Goal: Check status: Check status

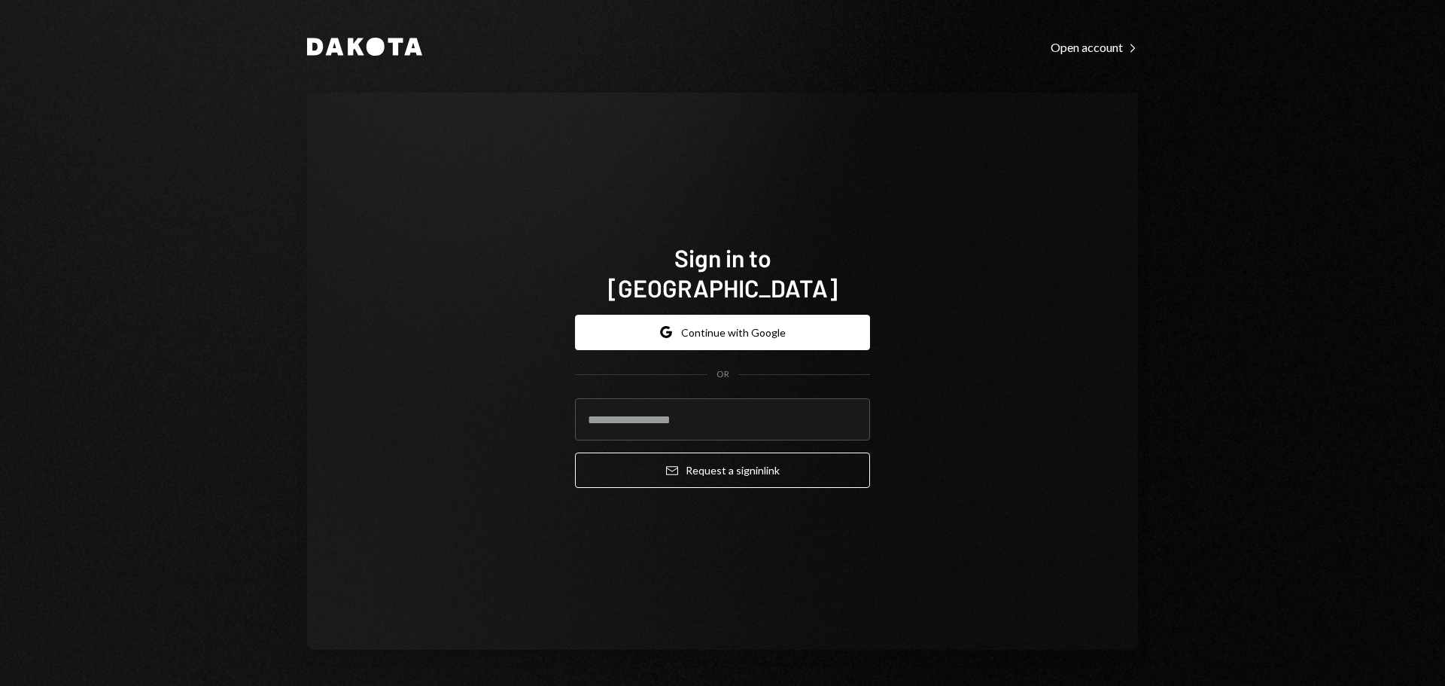
click at [622, 412] on input "email" at bounding box center [722, 419] width 295 height 42
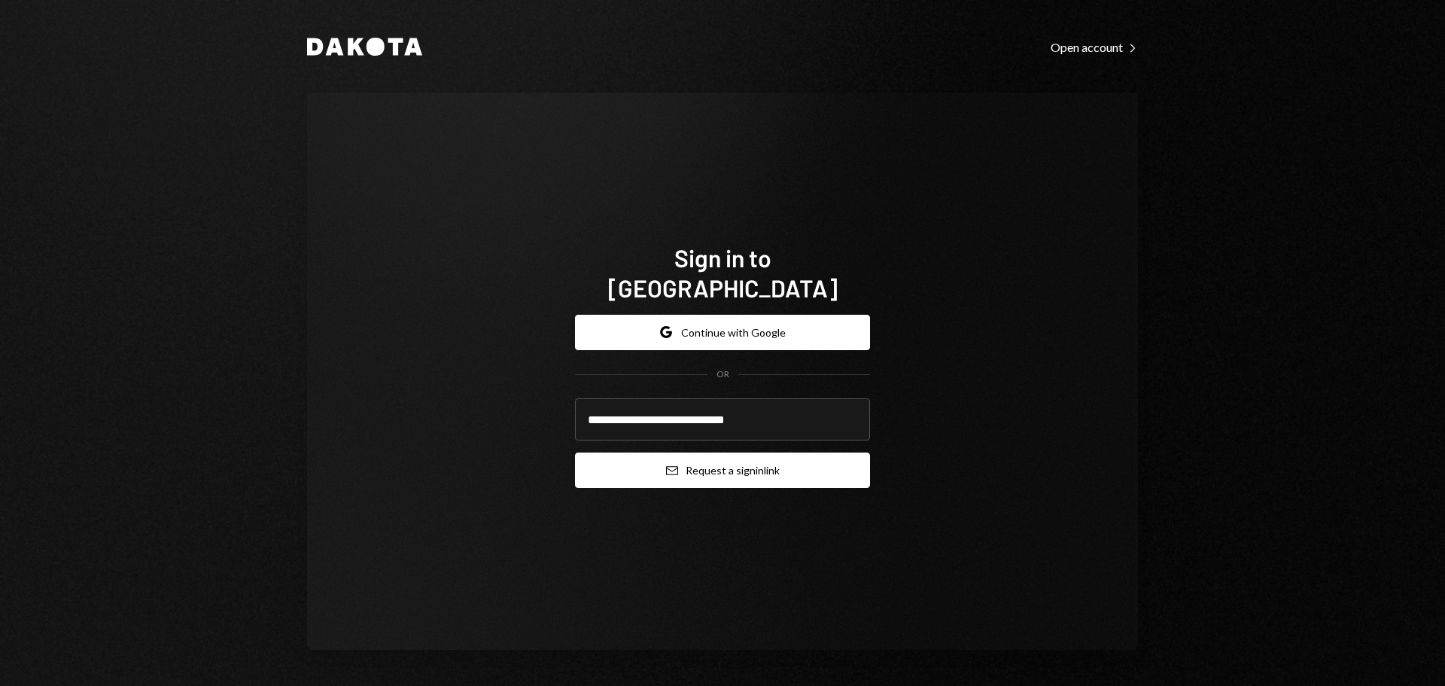
type input "**********"
click at [626, 452] on button "Email Request a sign in link" at bounding box center [722, 469] width 295 height 35
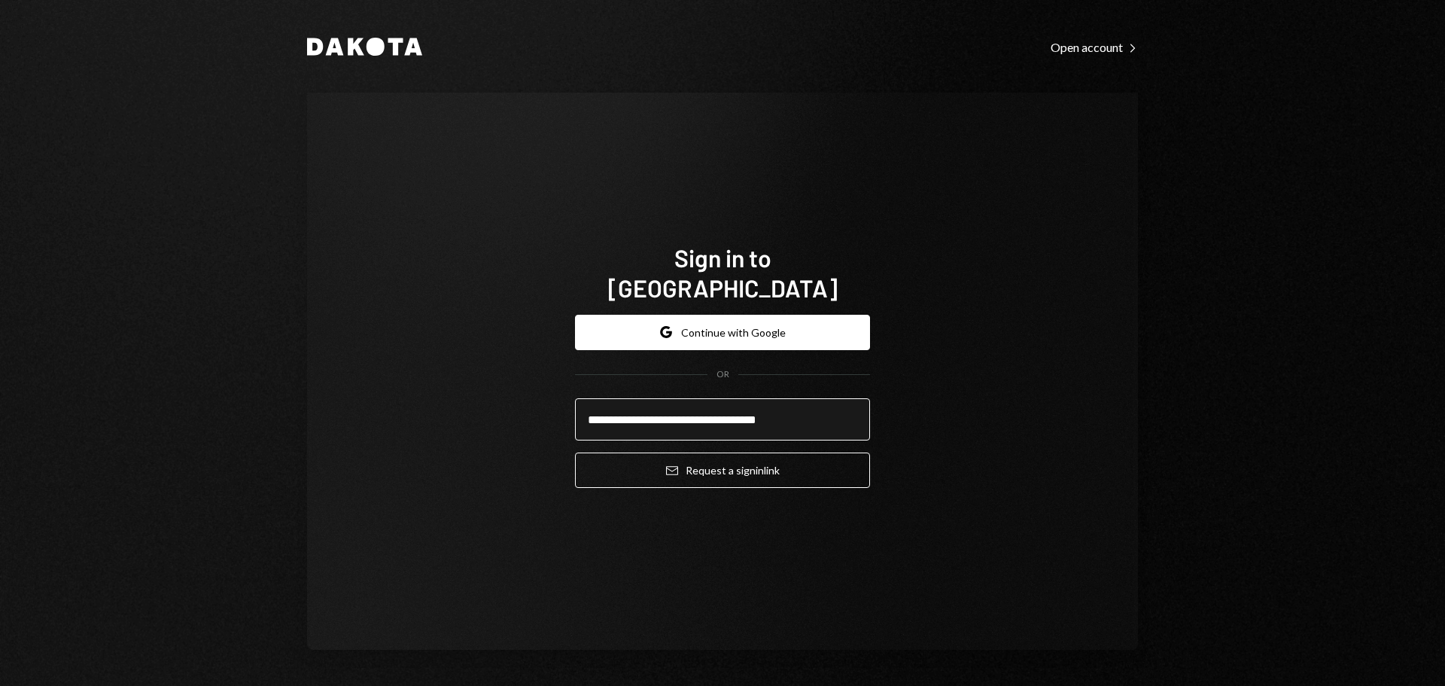
click at [674, 406] on input "**********" at bounding box center [722, 419] width 295 height 42
type input "**********"
click at [575, 452] on button "Email Request a sign in link" at bounding box center [722, 469] width 295 height 35
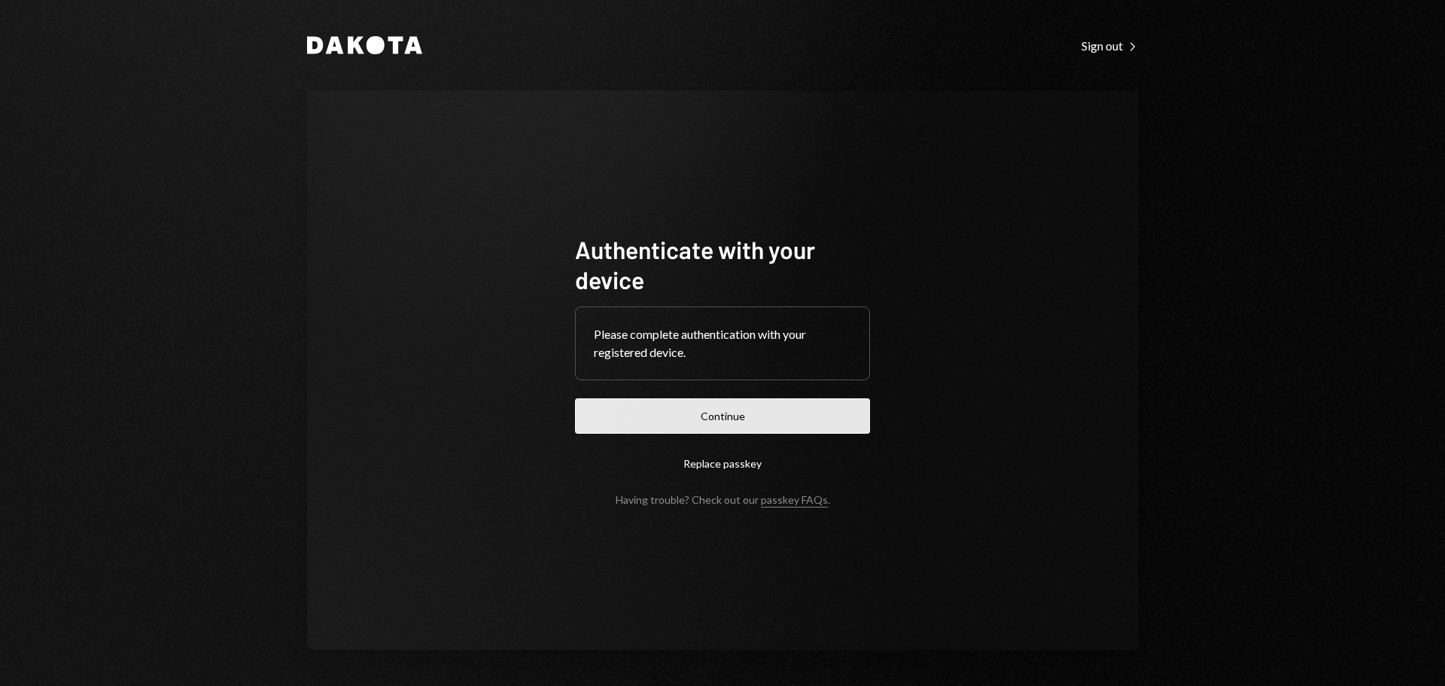
click at [725, 420] on button "Continue" at bounding box center [722, 415] width 295 height 35
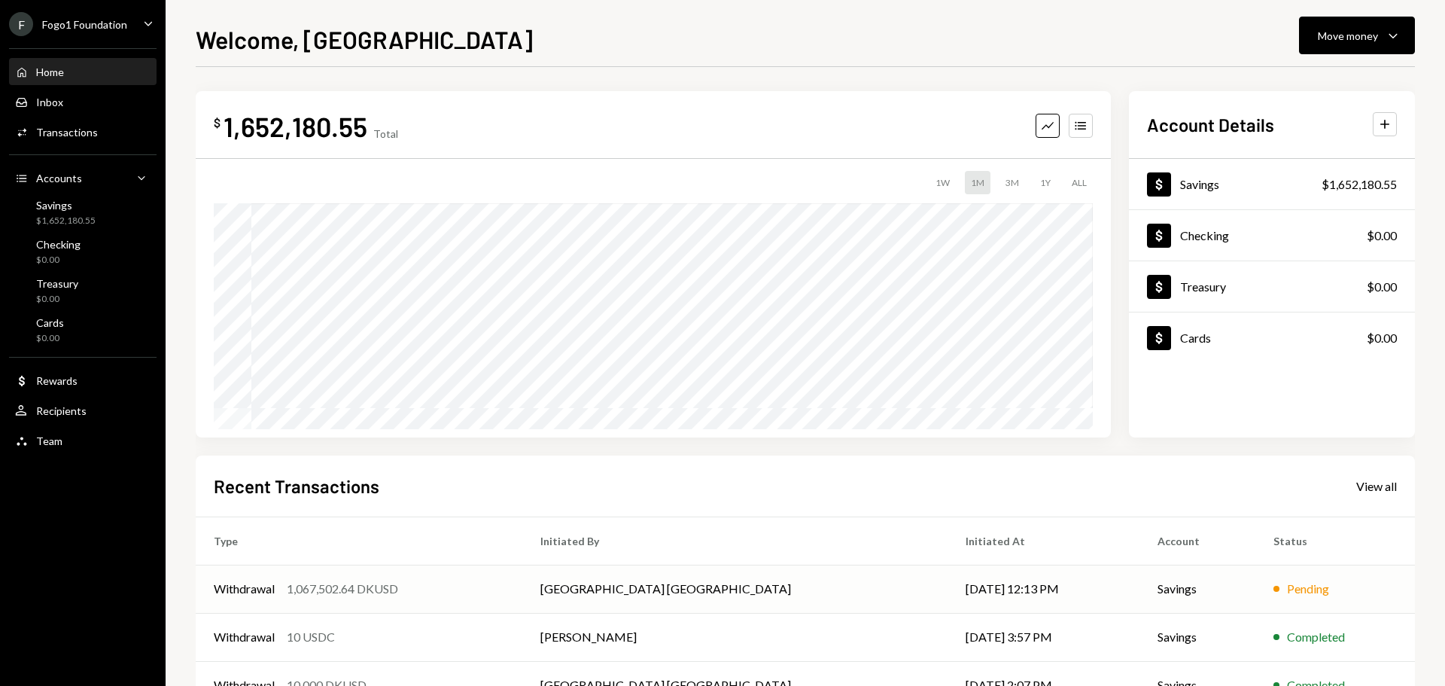
click at [437, 594] on div "Withdrawal 1,067,502.64 DKUSD" at bounding box center [359, 589] width 291 height 18
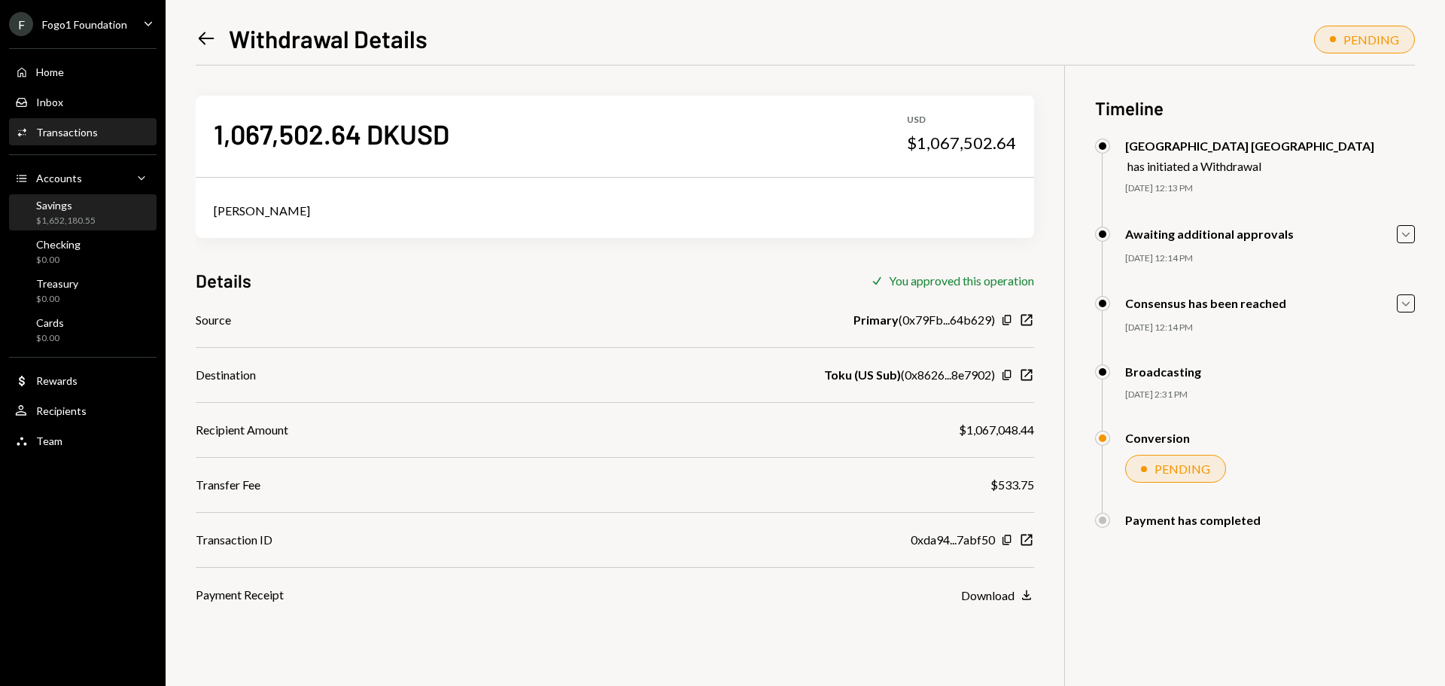
click at [62, 216] on div "$1,652,180.55" at bounding box center [65, 220] width 59 height 13
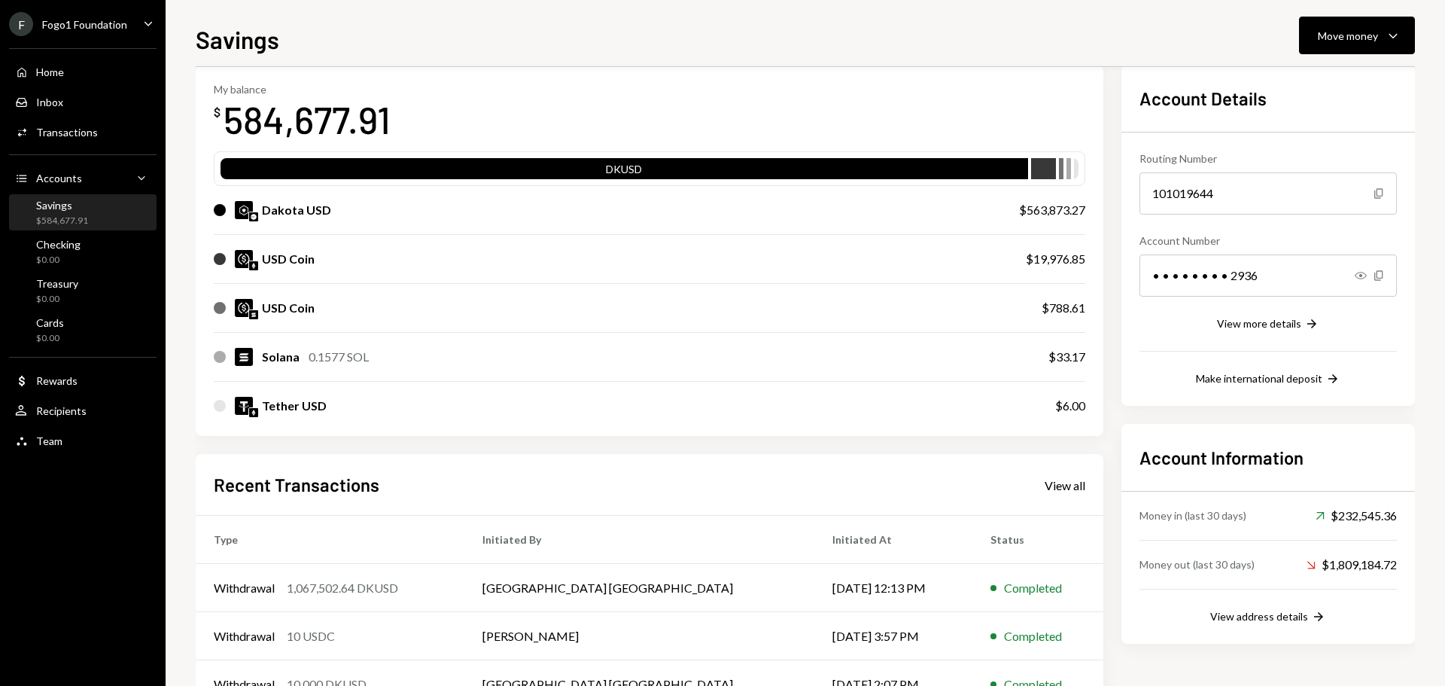
scroll to position [151, 0]
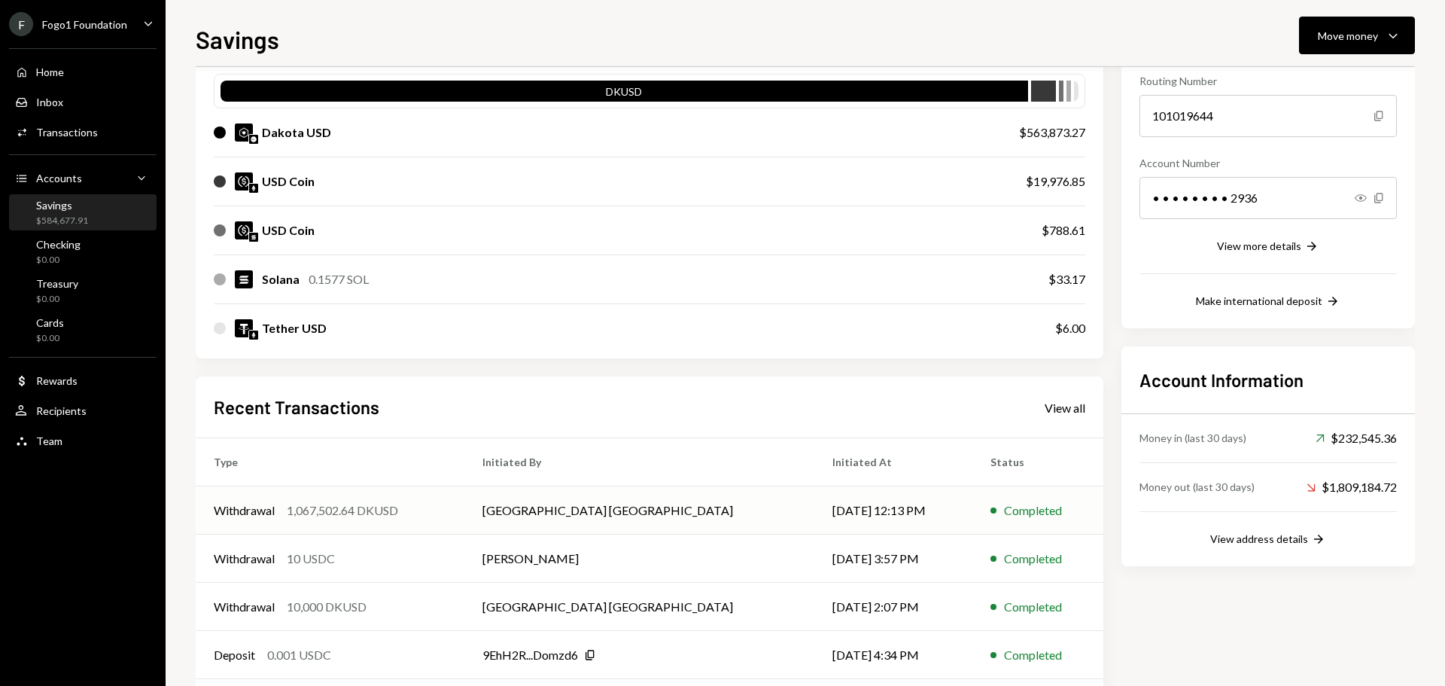
click at [427, 522] on td "Withdrawal 1,067,502.64 DKUSD" at bounding box center [330, 510] width 269 height 48
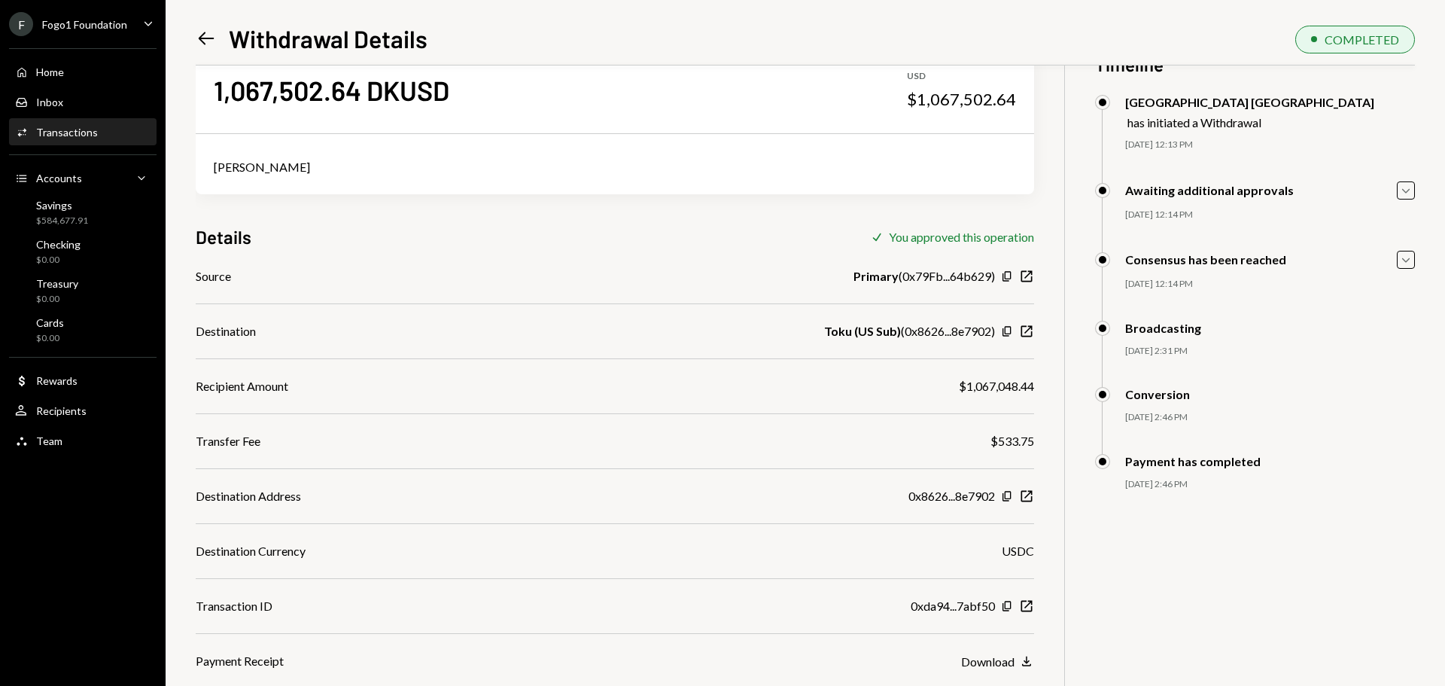
scroll to position [65, 0]
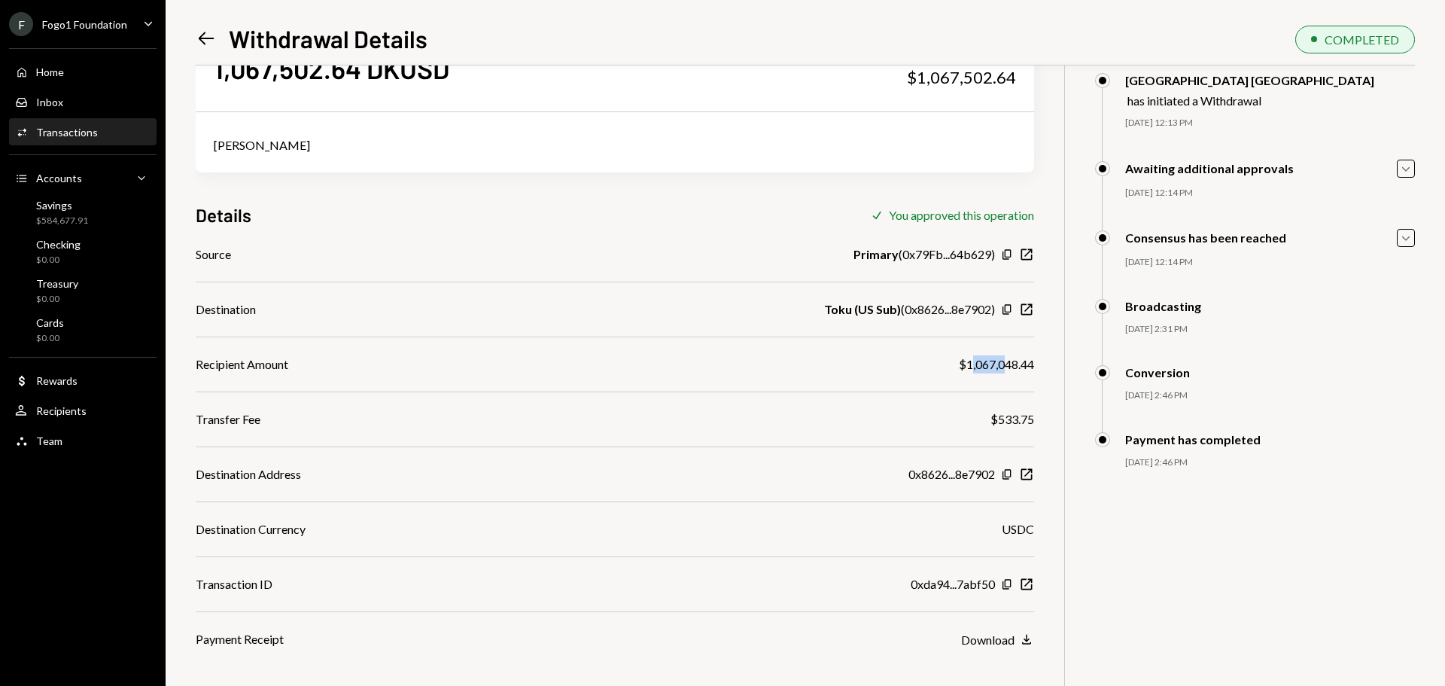
drag, startPoint x: 972, startPoint y: 361, endPoint x: 1003, endPoint y: 361, distance: 31.6
click at [1003, 361] on div "$1,067,048.44" at bounding box center [996, 364] width 75 height 18
click at [973, 368] on div "$1,067,048.44" at bounding box center [996, 364] width 75 height 18
drag, startPoint x: 899, startPoint y: 313, endPoint x: 967, endPoint y: 313, distance: 68.5
click at [967, 313] on div "Toku (US Sub) ( 0x8626...8e7902 )" at bounding box center [909, 309] width 171 height 18
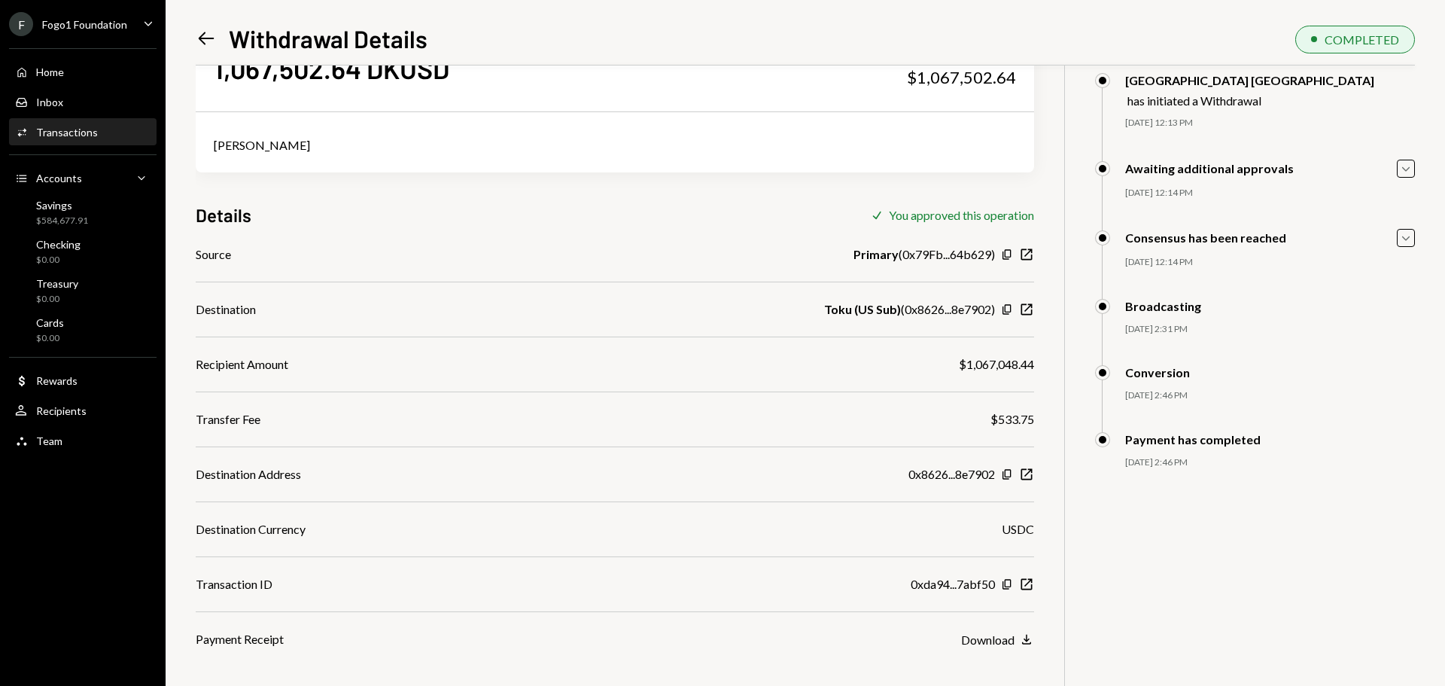
click at [891, 312] on b "Toku (US Sub)" at bounding box center [862, 309] width 77 height 18
drag, startPoint x: 823, startPoint y: 312, endPoint x: 993, endPoint y: 312, distance: 170.8
click at [993, 312] on div "Toku (US Sub) ( 0x8626...8e7902 )" at bounding box center [909, 309] width 171 height 18
click at [1029, 309] on icon "New Window" at bounding box center [1026, 309] width 15 height 15
click at [1023, 584] on icon "New Window" at bounding box center [1026, 584] width 15 height 15
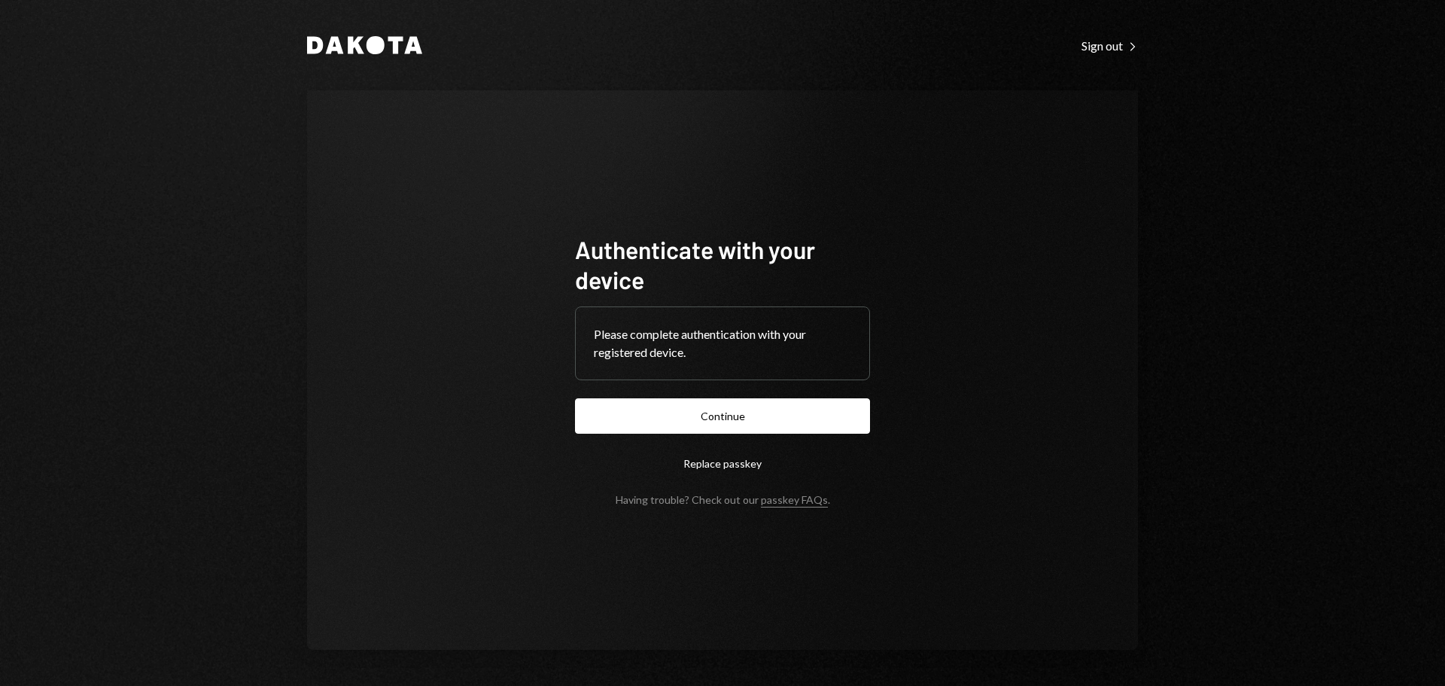
click at [689, 421] on button "Continue" at bounding box center [722, 415] width 295 height 35
click at [669, 403] on button "Continue" at bounding box center [722, 415] width 295 height 35
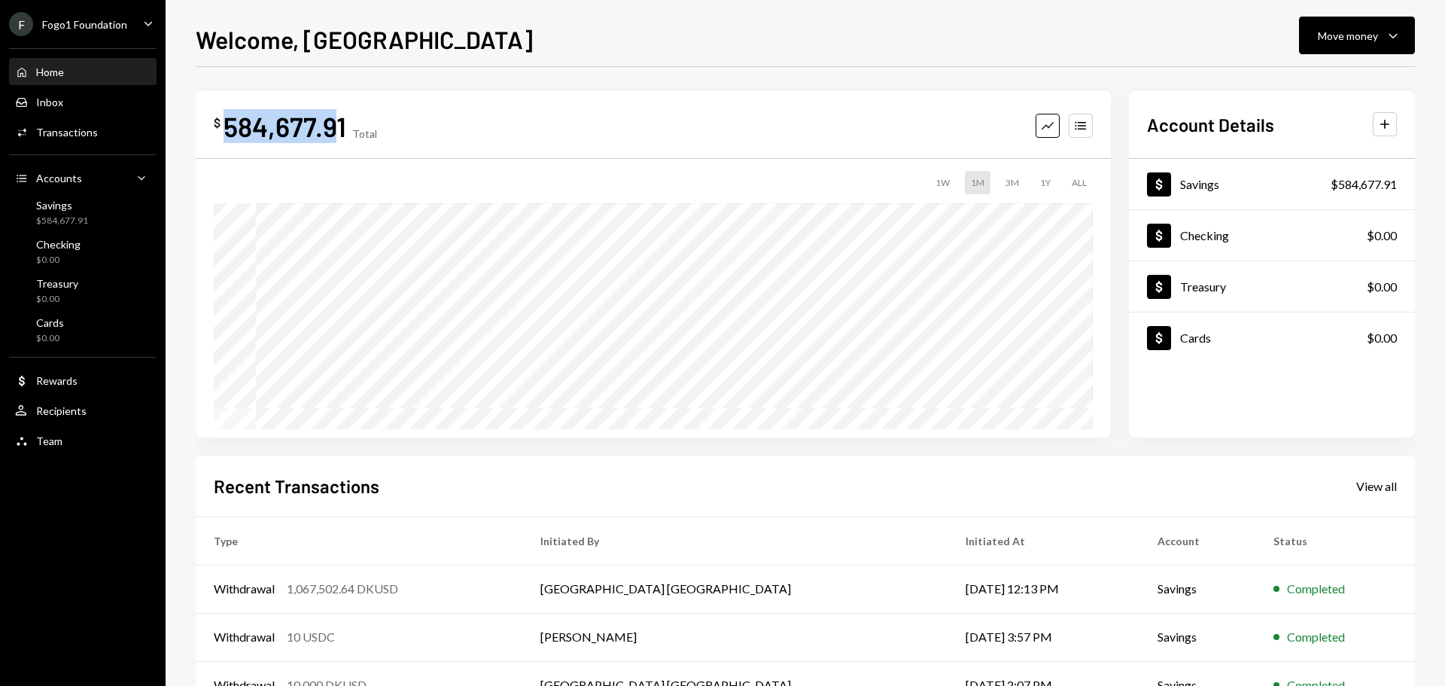
drag, startPoint x: 229, startPoint y: 123, endPoint x: 339, endPoint y: 129, distance: 110.8
click at [339, 129] on div "584,677.91" at bounding box center [285, 126] width 123 height 34
click at [292, 127] on div "584,677.91" at bounding box center [285, 126] width 123 height 34
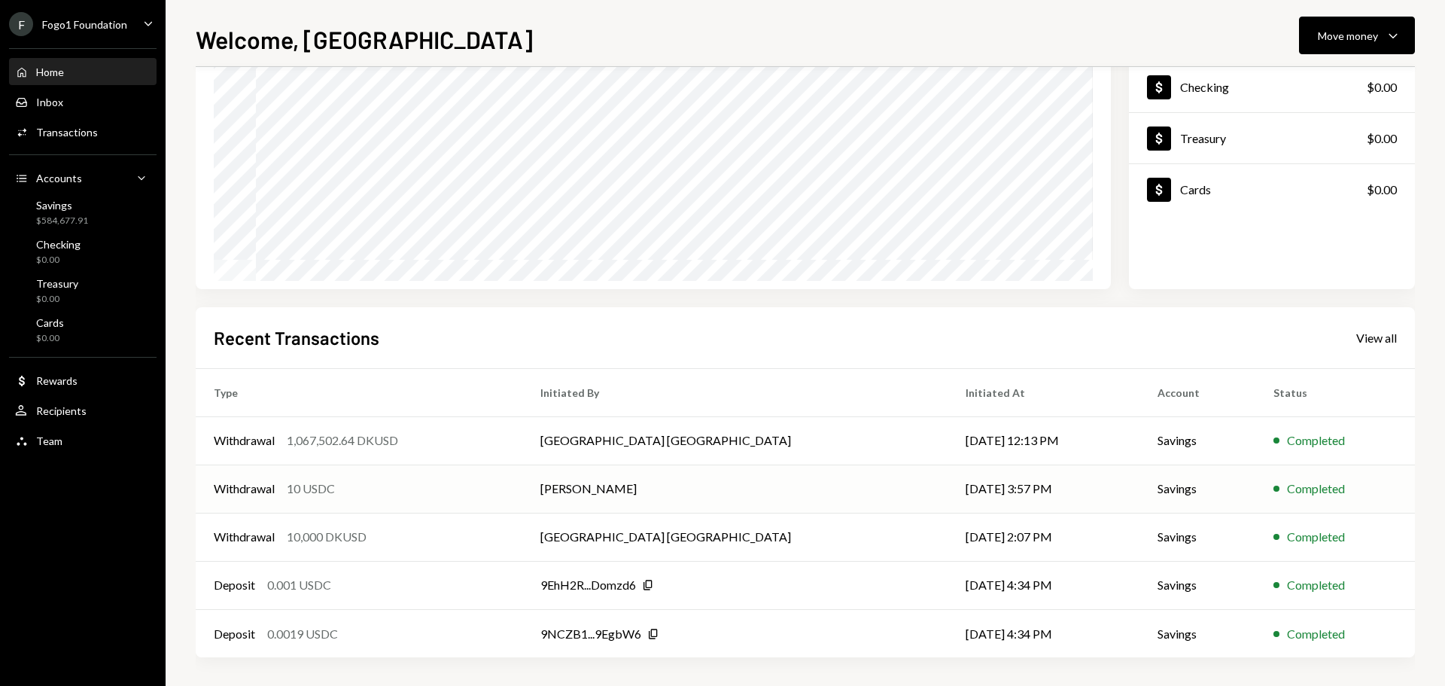
scroll to position [150, 0]
click at [1372, 339] on div "View all" at bounding box center [1376, 336] width 41 height 15
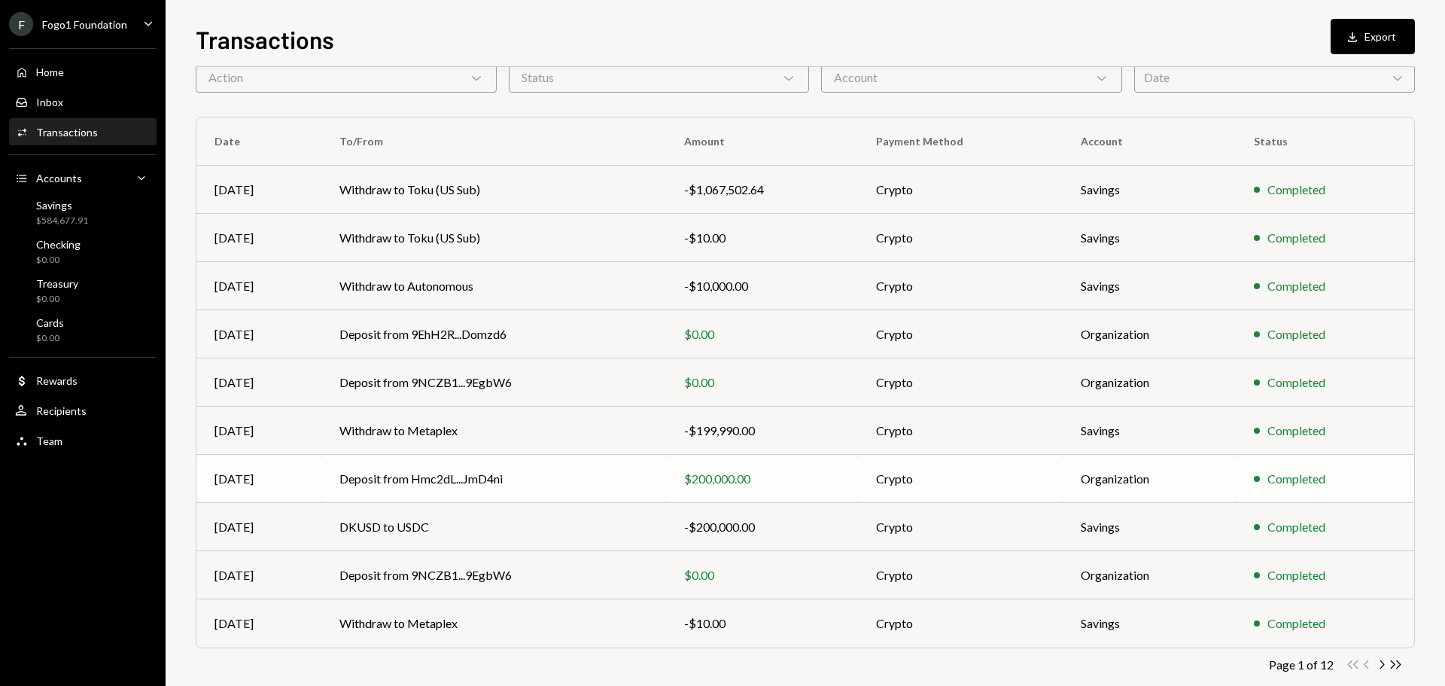
scroll to position [100, 0]
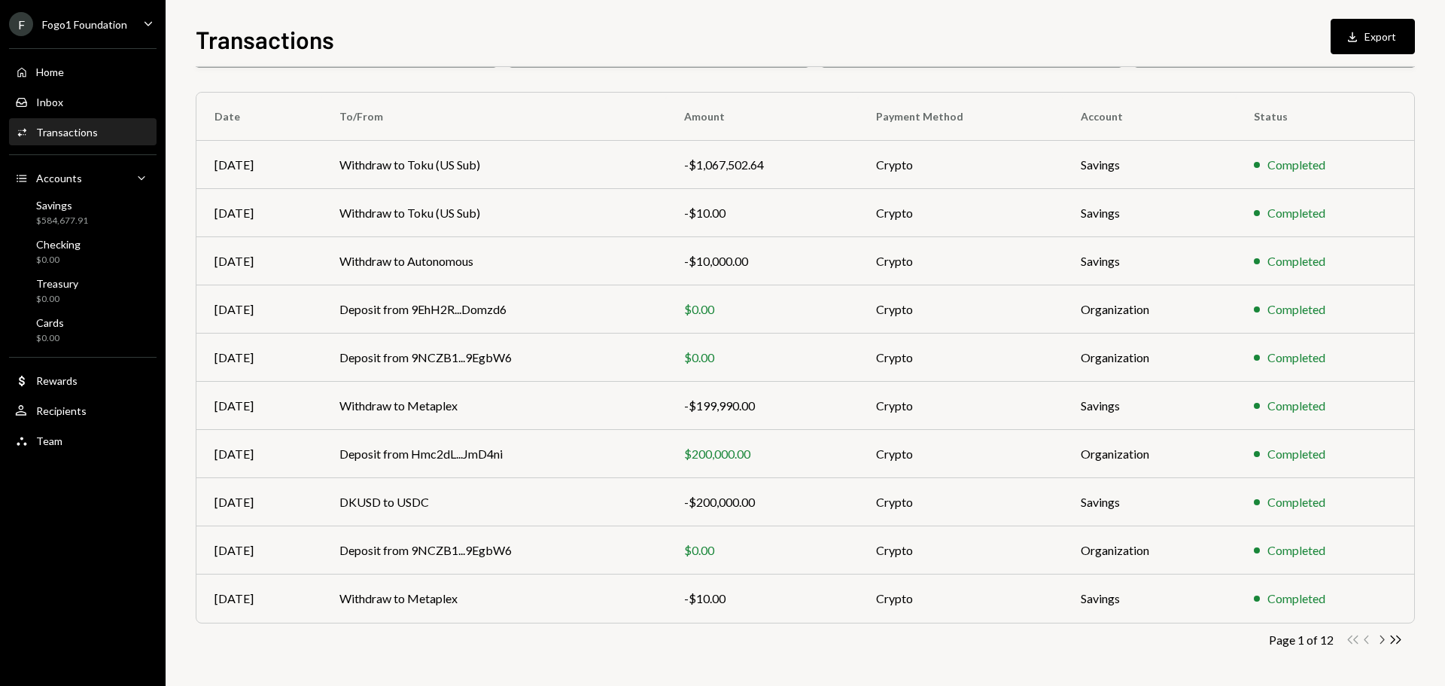
click at [1380, 636] on icon "Chevron Right" at bounding box center [1381, 639] width 14 height 14
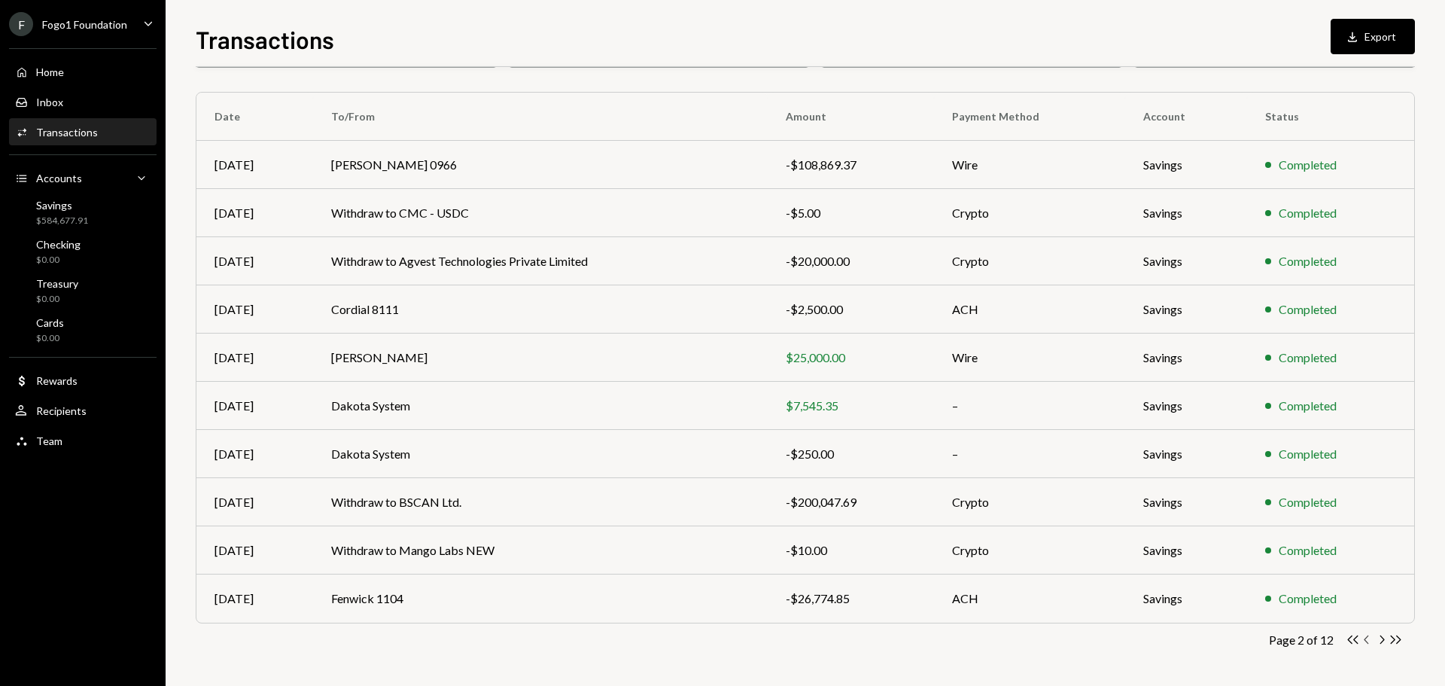
click at [1369, 641] on icon "Chevron Left" at bounding box center [1367, 639] width 14 height 14
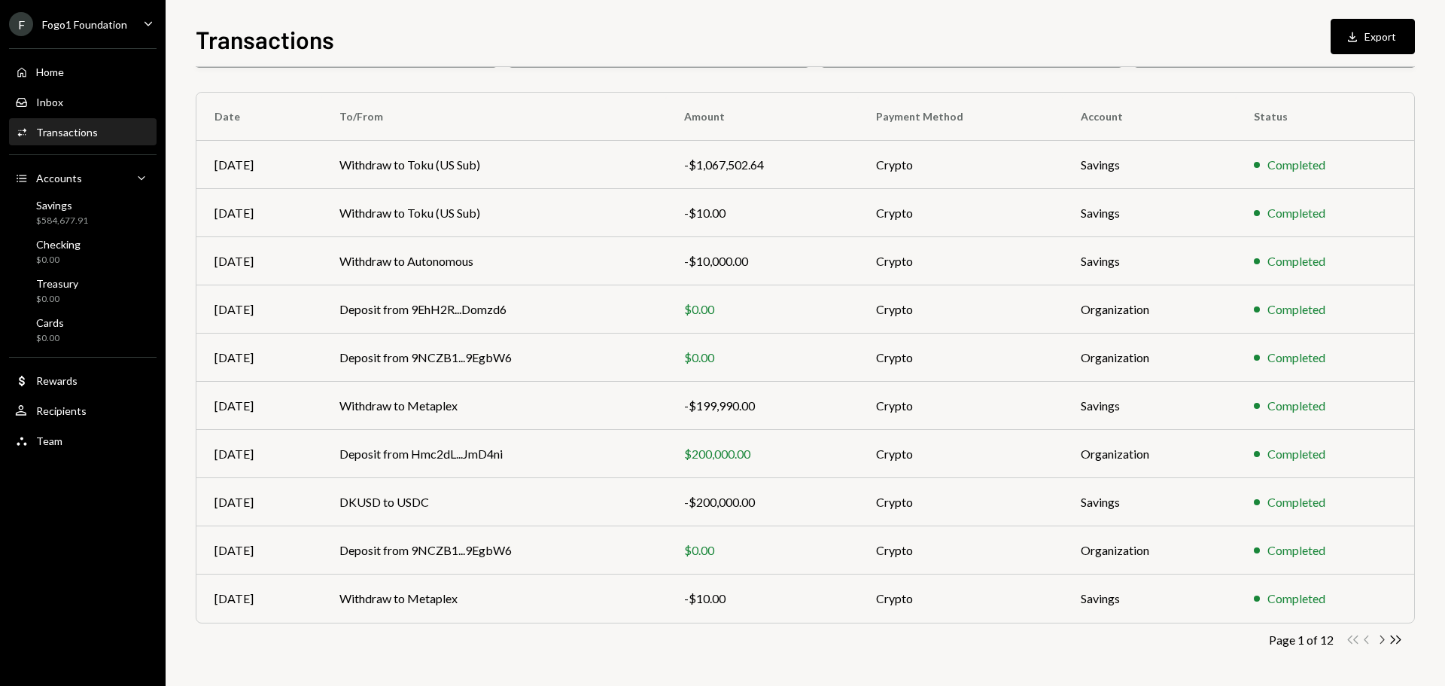
click at [1384, 637] on icon "Chevron Right" at bounding box center [1381, 639] width 14 height 14
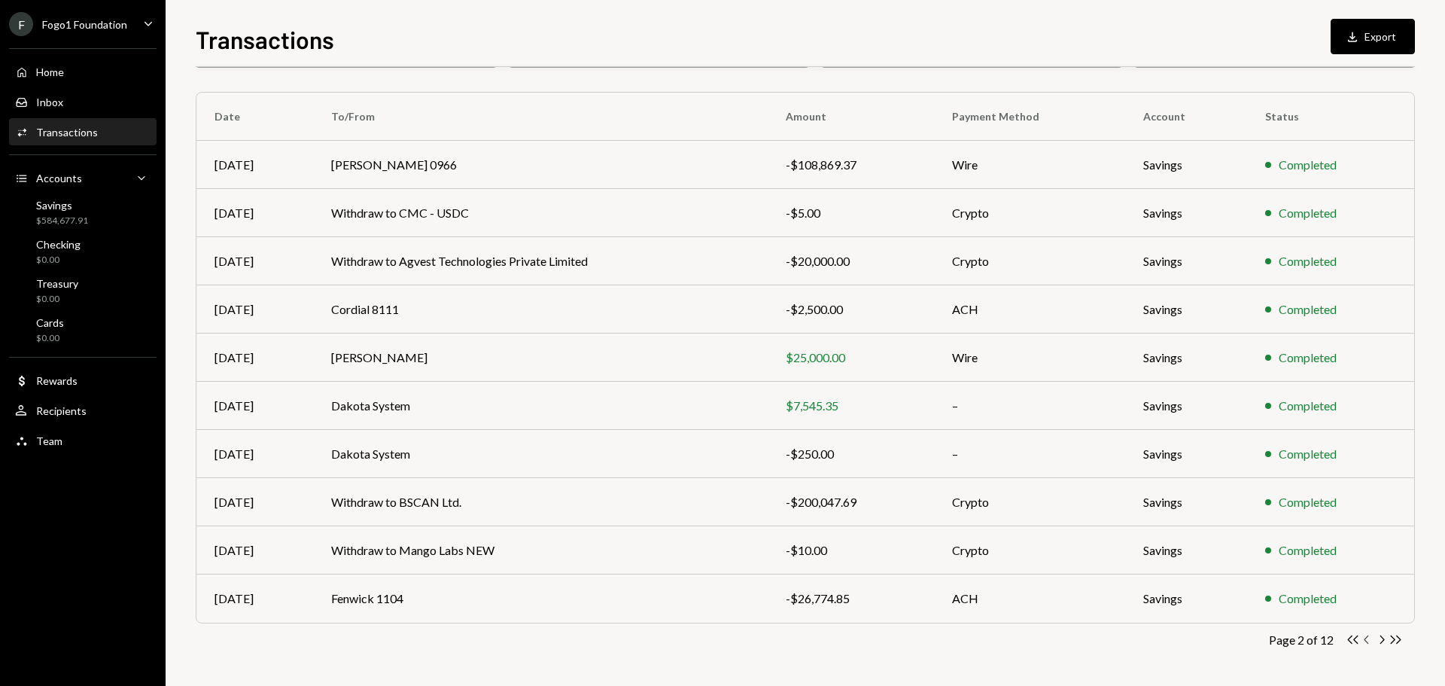
click at [1368, 640] on icon "Chevron Left" at bounding box center [1367, 639] width 14 height 14
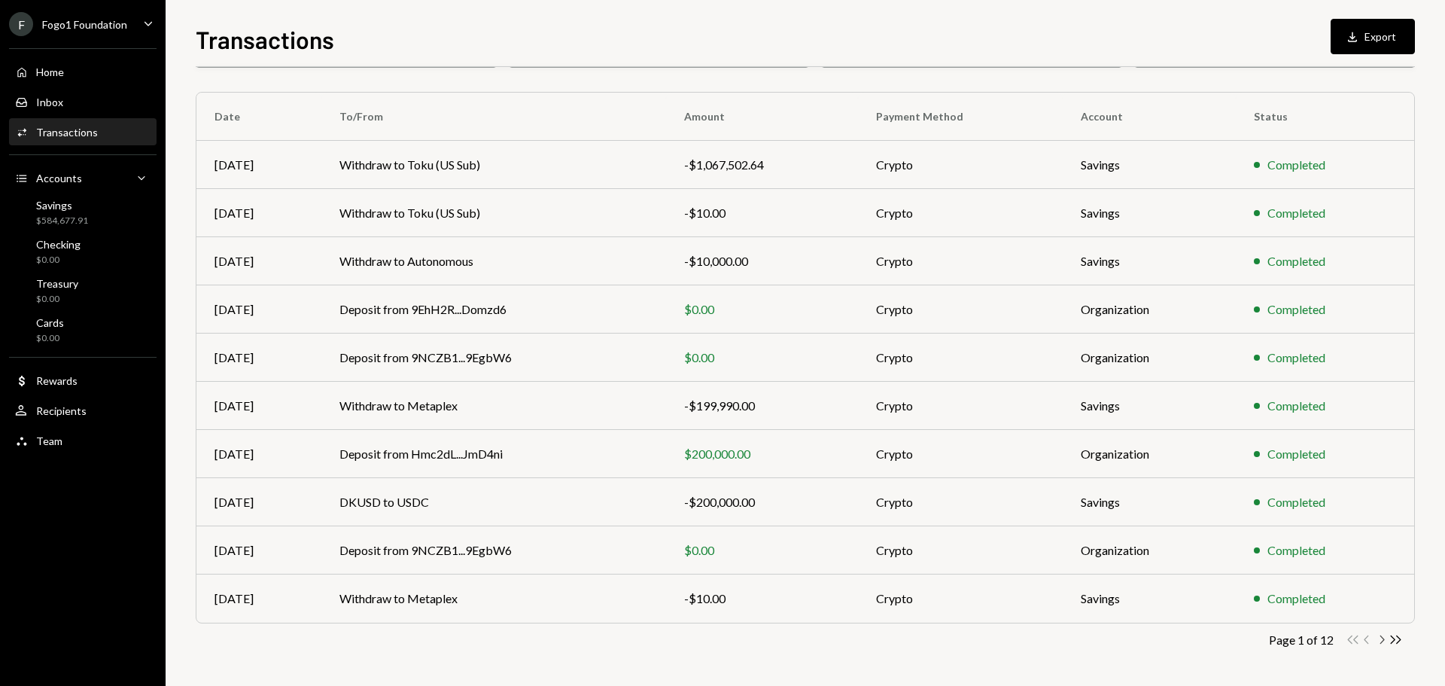
click at [1383, 643] on icon "Chevron Right" at bounding box center [1381, 639] width 14 height 14
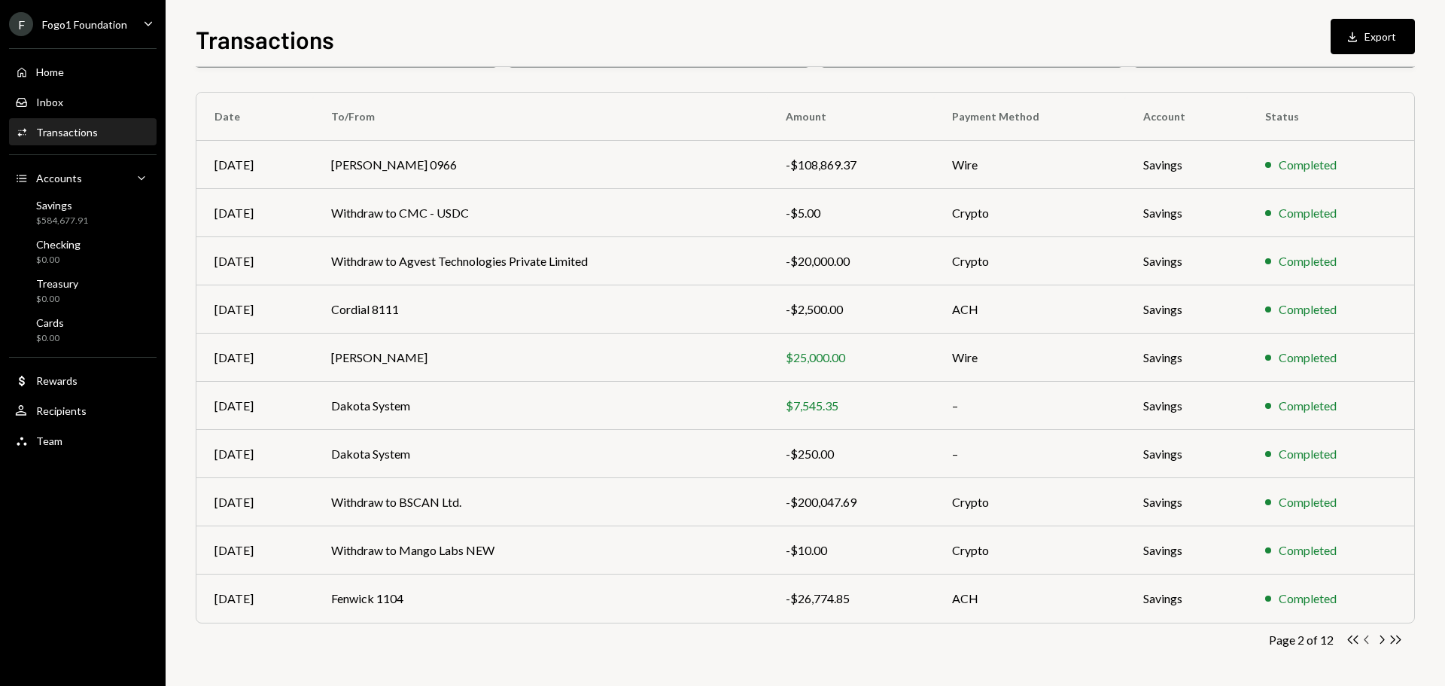
click at [1371, 642] on icon "Chevron Left" at bounding box center [1367, 639] width 14 height 14
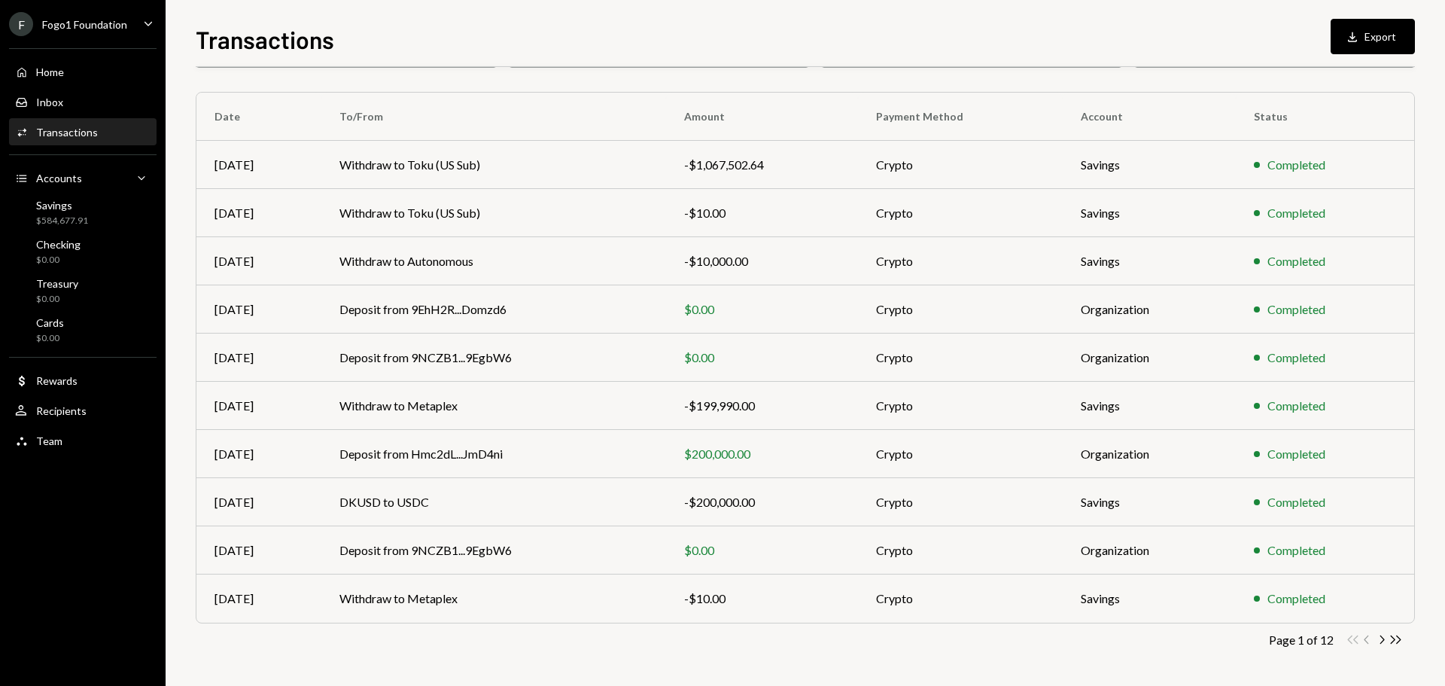
drag, startPoint x: 1381, startPoint y: 642, endPoint x: 1350, endPoint y: 636, distance: 31.4
click at [1381, 642] on icon "button" at bounding box center [1382, 639] width 5 height 8
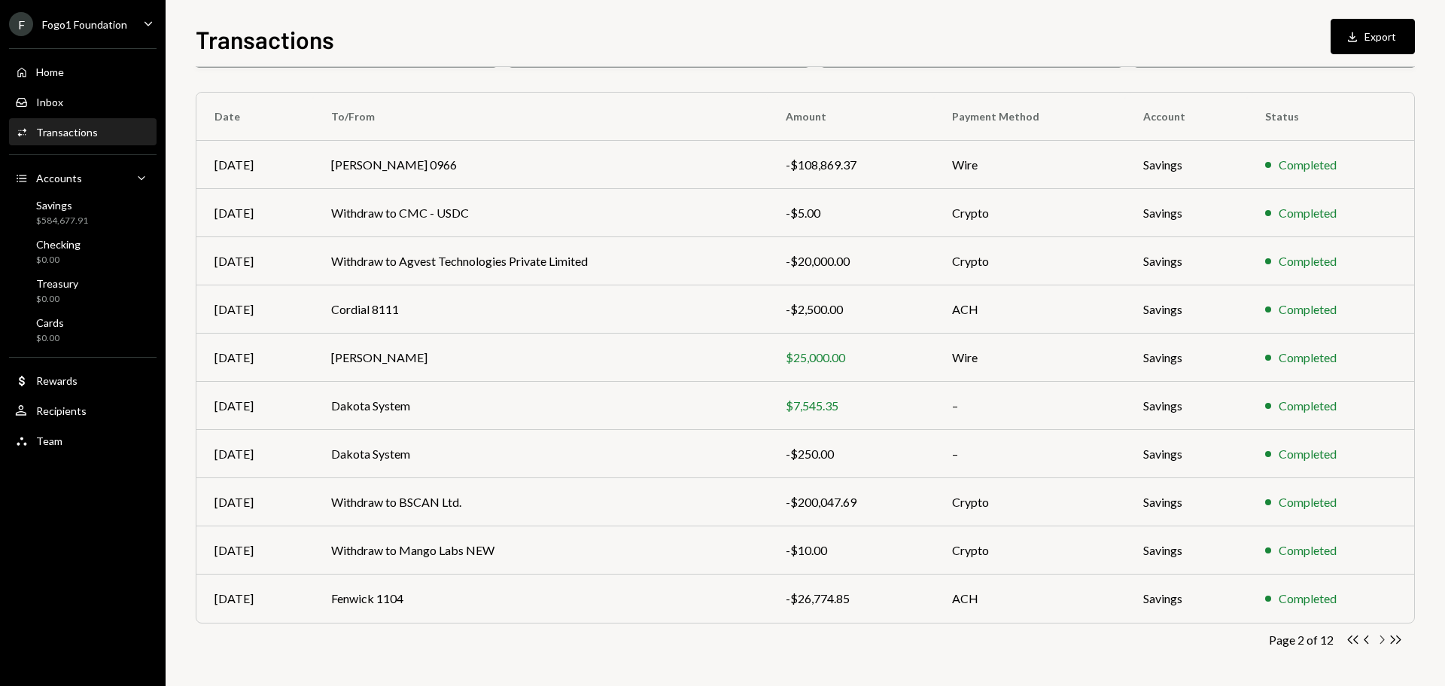
click at [1386, 640] on icon "Chevron Right" at bounding box center [1381, 639] width 14 height 14
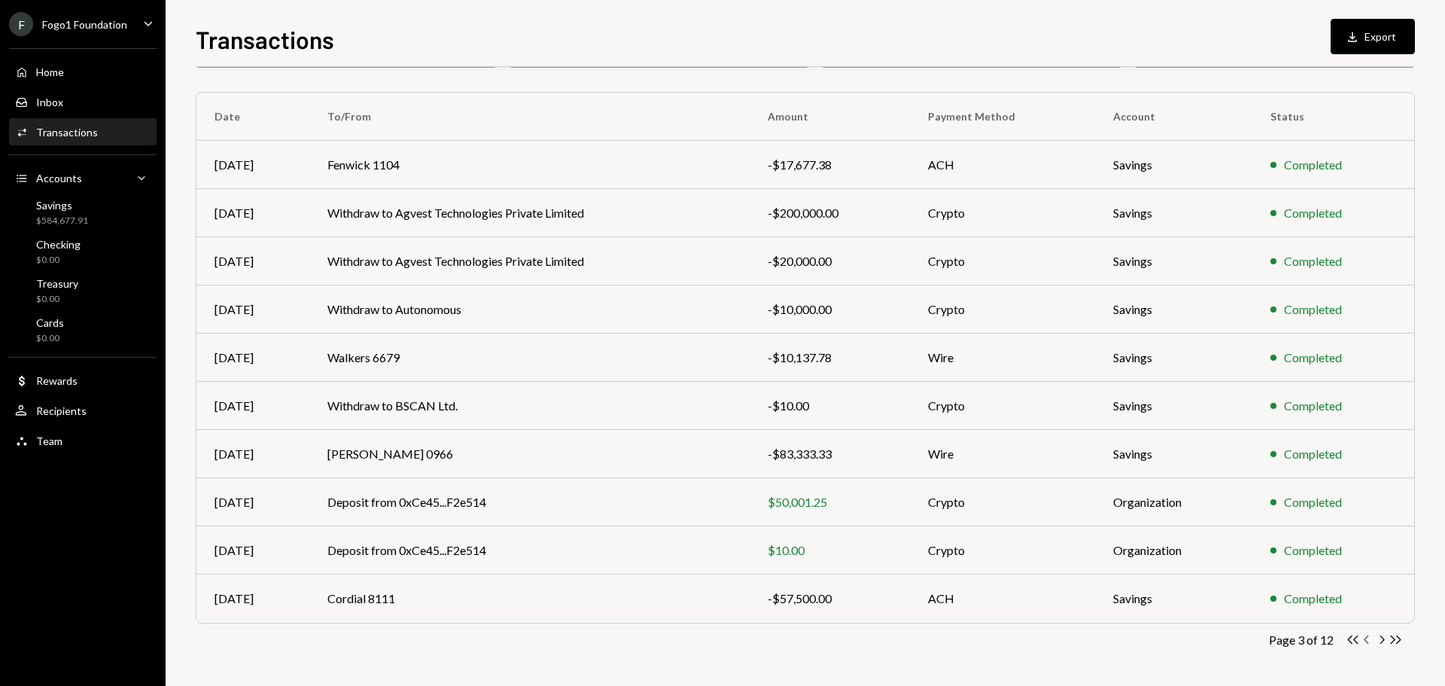
click at [1372, 643] on icon "Chevron Left" at bounding box center [1367, 639] width 14 height 14
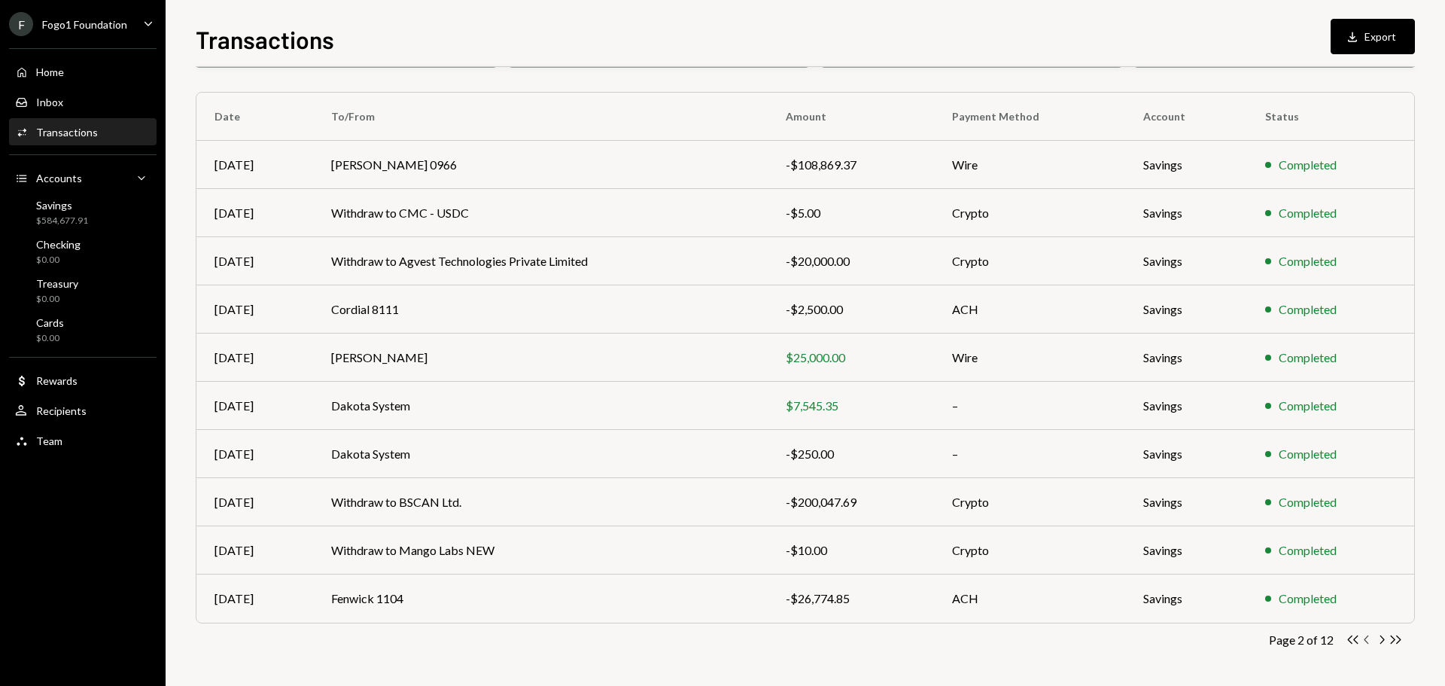
click at [1362, 643] on icon "Chevron Left" at bounding box center [1367, 639] width 14 height 14
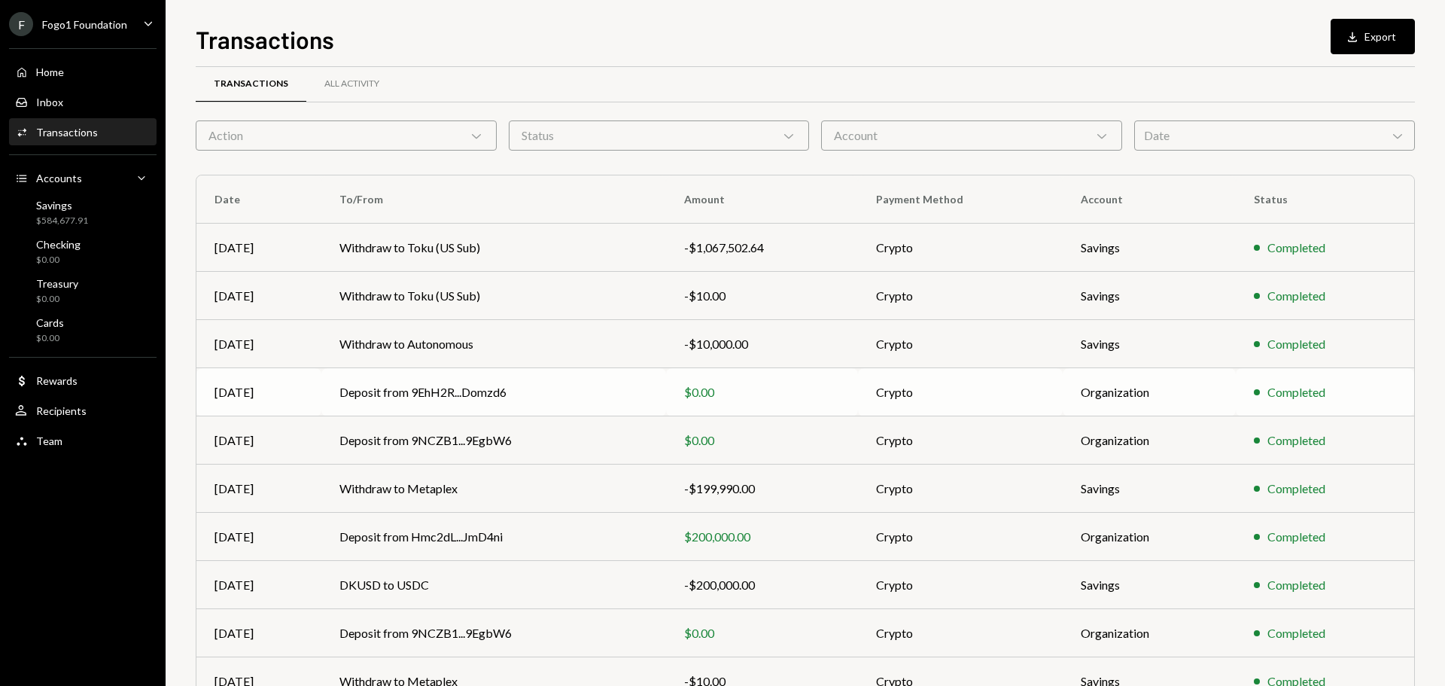
scroll to position [0, 0]
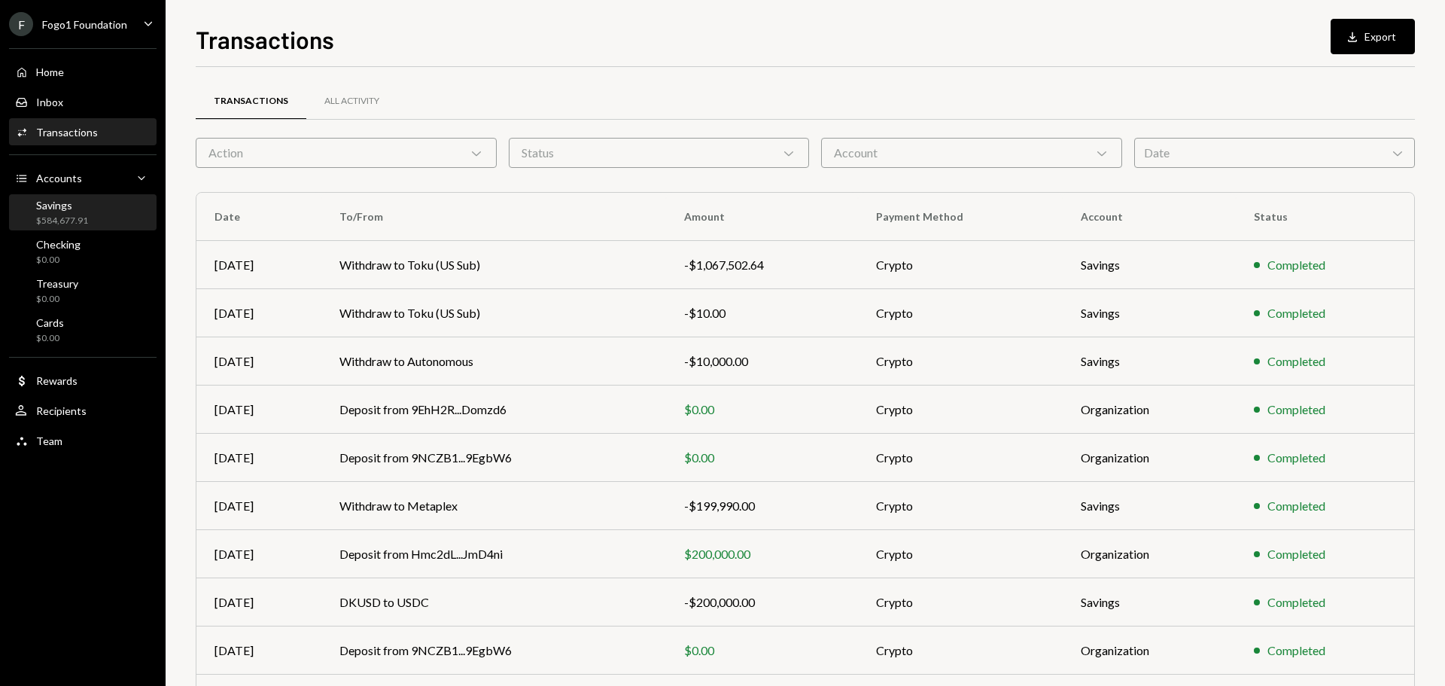
click at [94, 229] on div "Savings $584,677.91" at bounding box center [82, 213] width 135 height 35
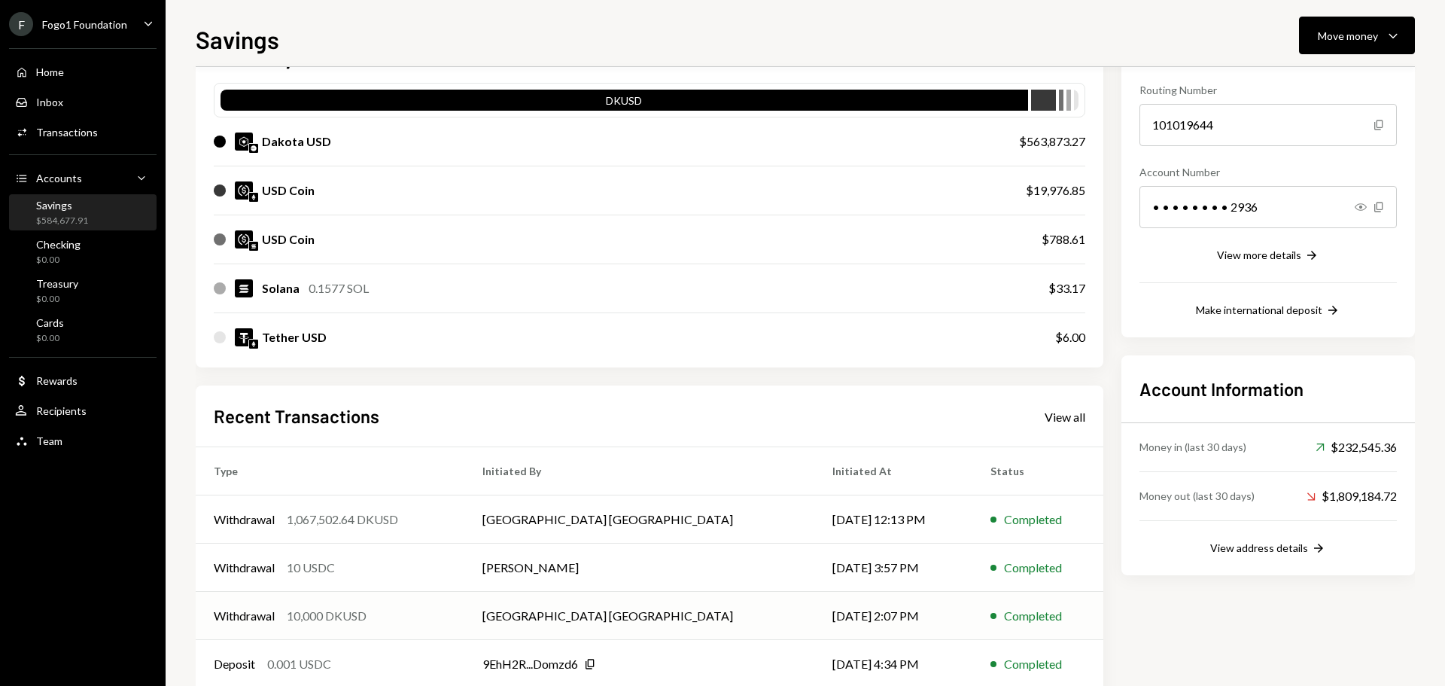
scroll to position [151, 0]
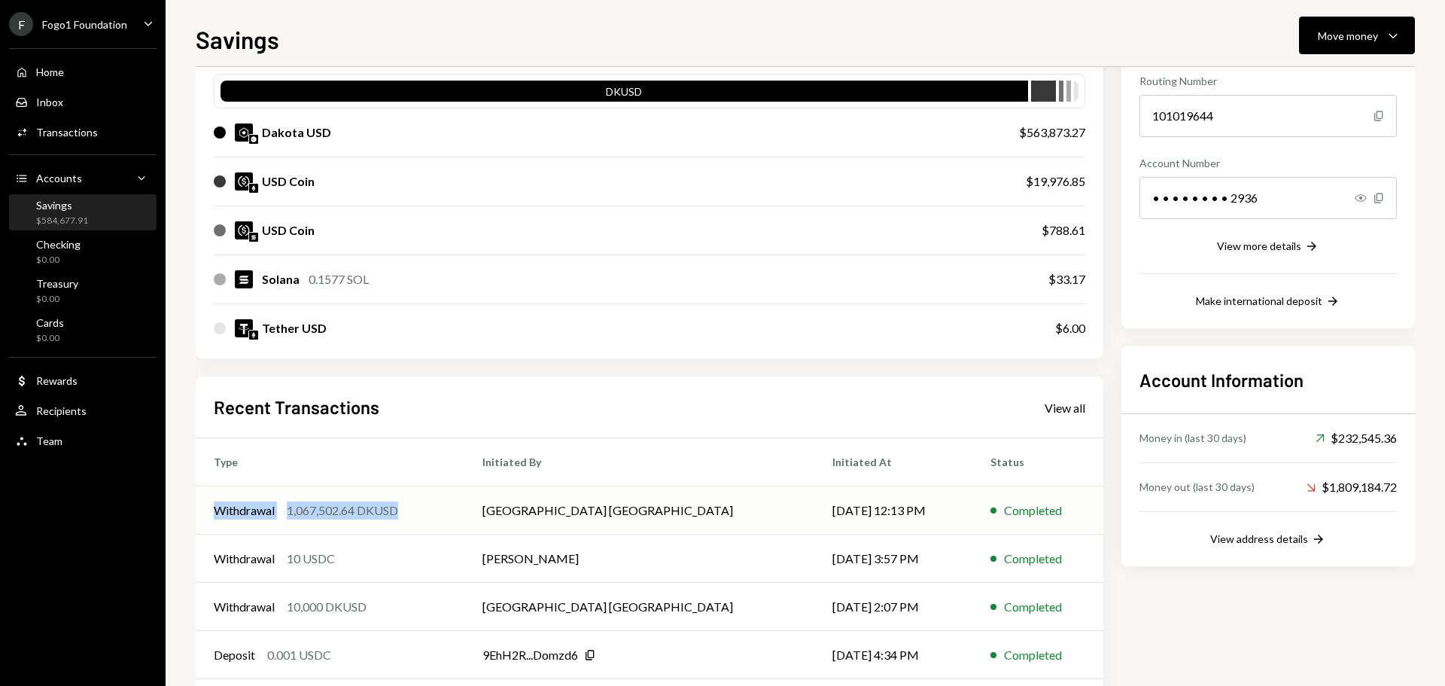
drag, startPoint x: 214, startPoint y: 508, endPoint x: 415, endPoint y: 514, distance: 201.0
click at [415, 514] on div "Withdrawal 1,067,502.64 DKUSD" at bounding box center [330, 510] width 233 height 18
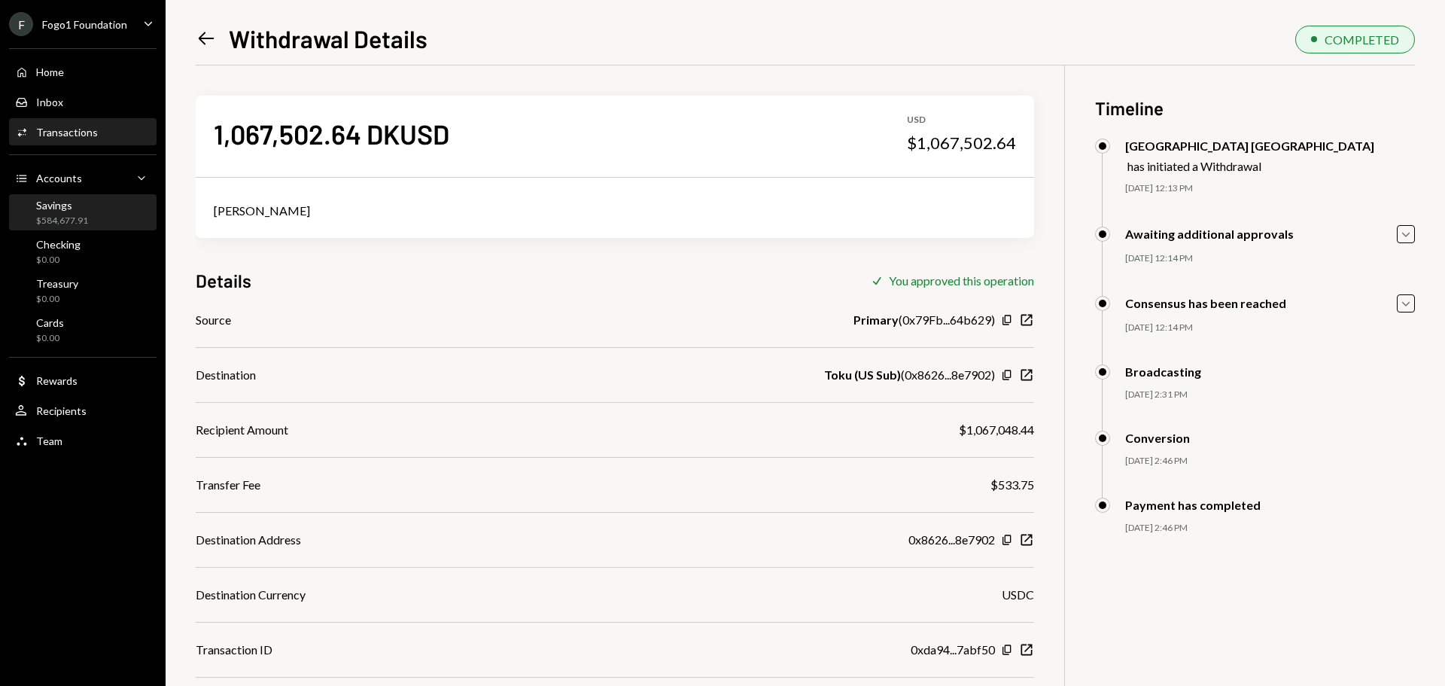
click at [79, 214] on div "$584,677.91" at bounding box center [62, 220] width 52 height 13
